Goal: Transaction & Acquisition: Purchase product/service

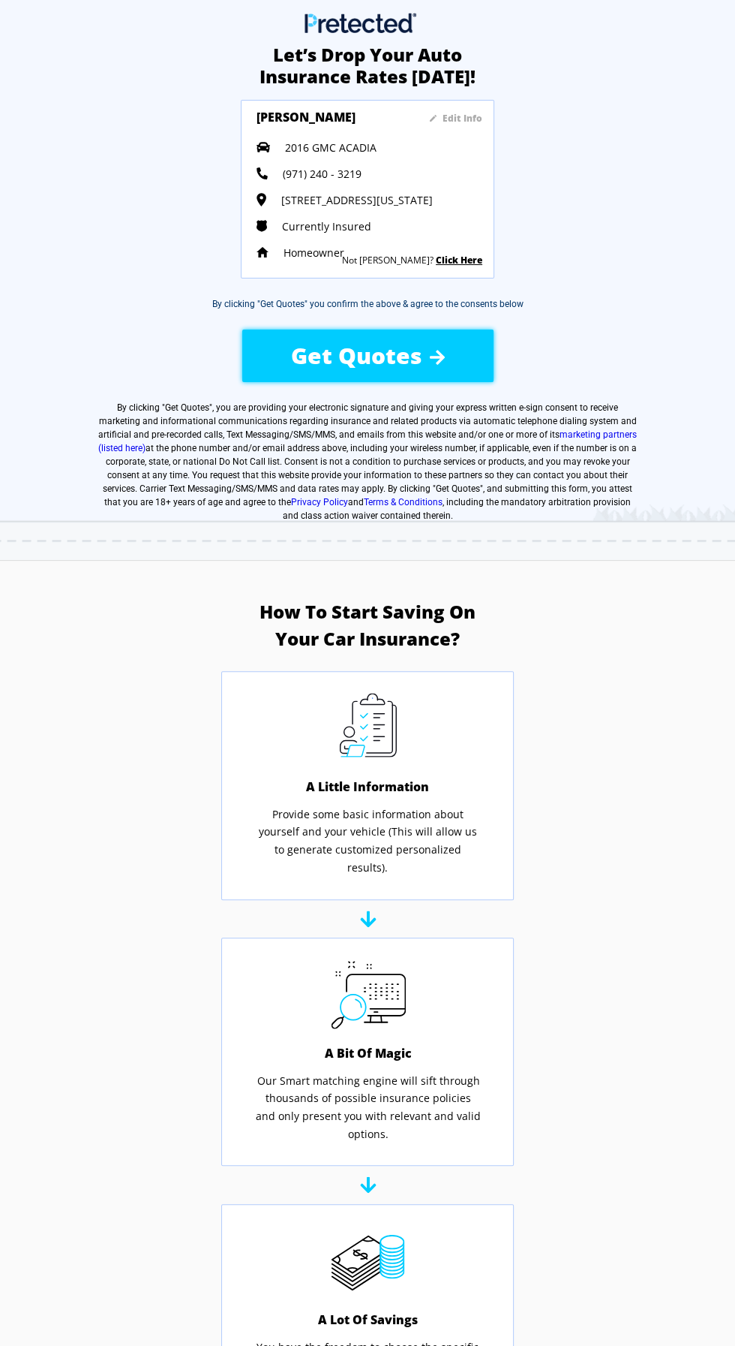
click at [396, 365] on span "Get Quotes" at bounding box center [356, 355] width 131 height 31
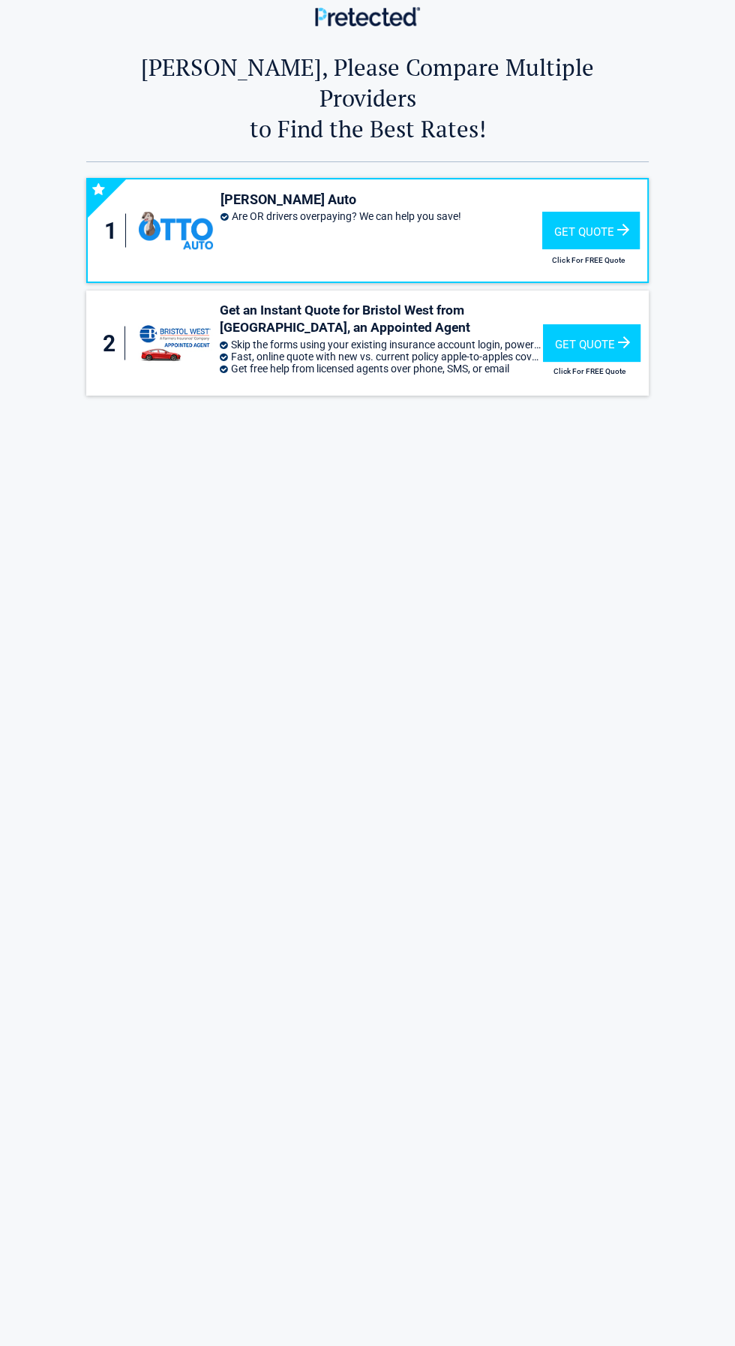
click at [566, 830] on div "1 [PERSON_NAME] Auto Are OR drivers overpaying? We can help you save! Get Quote…" at bounding box center [367, 774] width 563 height 1225
click at [634, 215] on div "Get Quote" at bounding box center [592, 231] width 98 height 38
